Goal: Task Accomplishment & Management: Complete application form

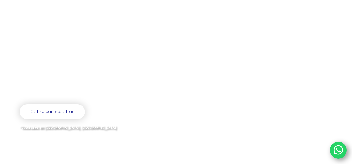
scroll to position [52, 0]
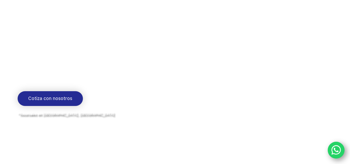
click at [53, 98] on span "Cotiza con nosotros" at bounding box center [50, 99] width 44 height 8
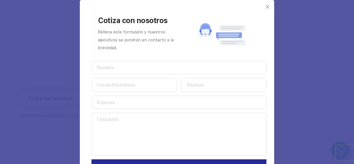
click at [117, 67] on input "text" at bounding box center [179, 67] width 175 height 13
type input "[PERSON_NAME]"
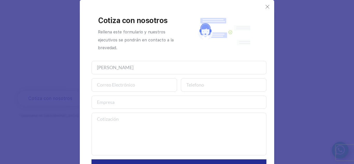
type input "[PERSON_NAME][EMAIL_ADDRESS][PERSON_NAME][PERSON_NAME][DOMAIN_NAME]"
type input "8110500338"
type input "[PERSON_NAME]"
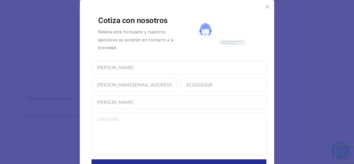
click at [109, 120] on textarea at bounding box center [179, 134] width 175 height 43
click at [113, 120] on textarea "05-pz-" at bounding box center [179, 134] width 175 height 43
paste textarea "ARANDELA DE FIJACION SKF W 09"
click at [108, 119] on textarea "05-pz-ARANDELA DE FIJACION SKF W 09" at bounding box center [179, 134] width 175 height 43
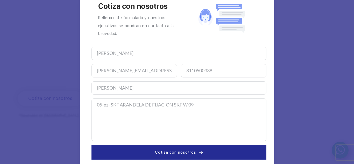
scroll to position [22, 0]
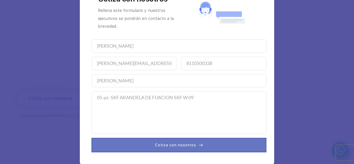
type textarea "05-pz- SKF ARANDELA DE FIJACION SKF W 09"
click at [167, 145] on span "Cotiza con nosotros" at bounding box center [175, 145] width 41 height 6
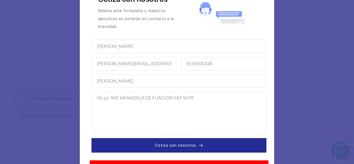
scroll to position [40, 0]
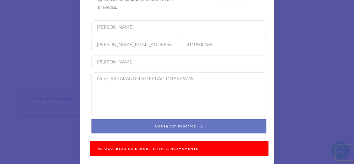
click at [176, 126] on span "Cotiza con nosotros" at bounding box center [175, 126] width 41 height 6
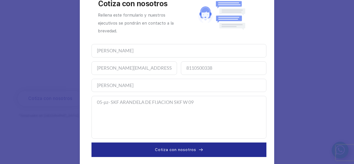
scroll to position [0, 0]
